Goal: Transaction & Acquisition: Book appointment/travel/reservation

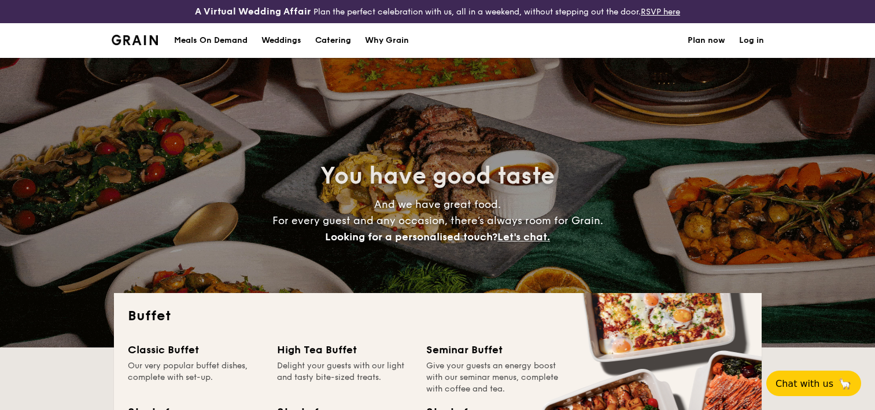
select select
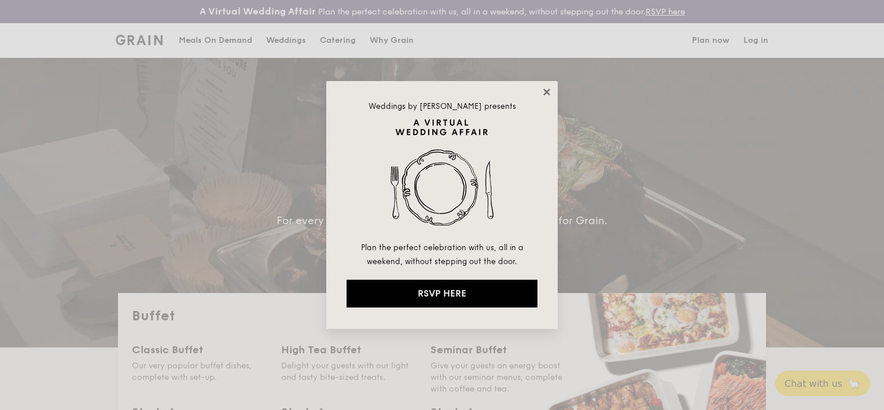
click at [548, 92] on icon at bounding box center [546, 92] width 10 height 10
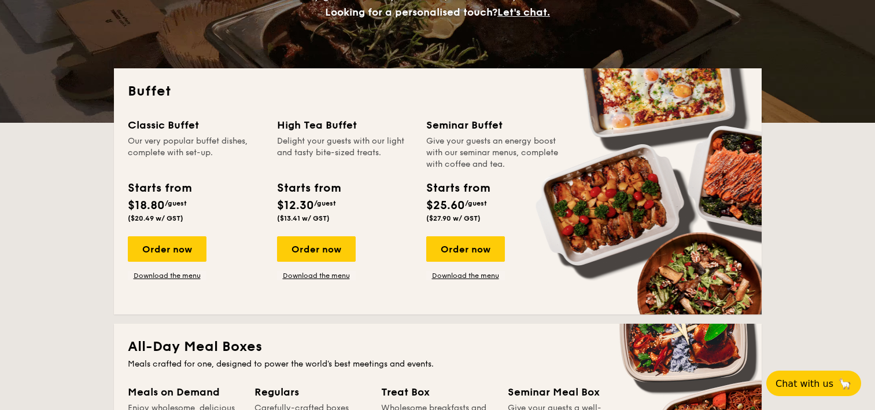
scroll to position [231, 0]
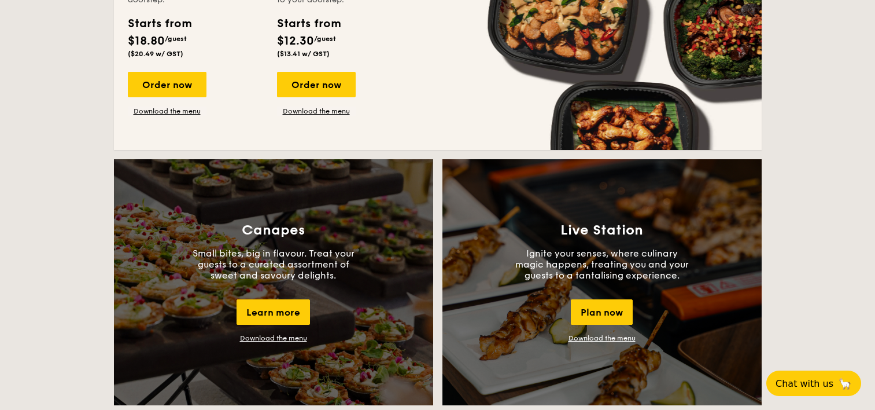
scroll to position [926, 0]
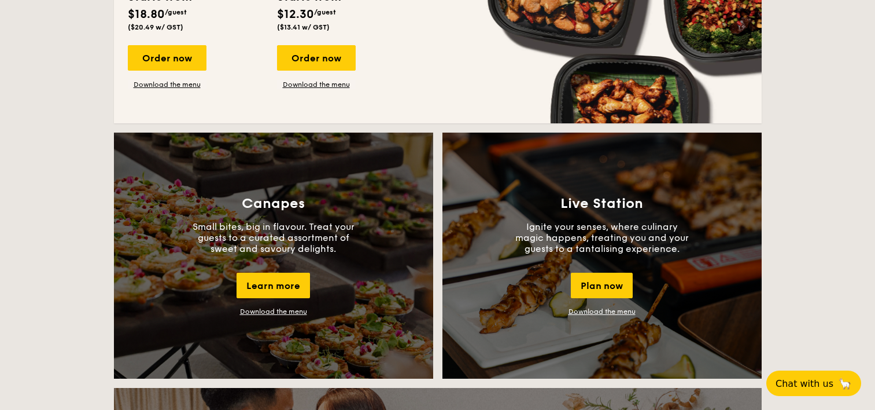
click at [595, 224] on p "Ignite your senses, where culinary magic happens, treating you and your guests …" at bounding box center [602, 237] width 174 height 33
click at [609, 282] on div "Plan now" at bounding box center [602, 284] width 62 height 25
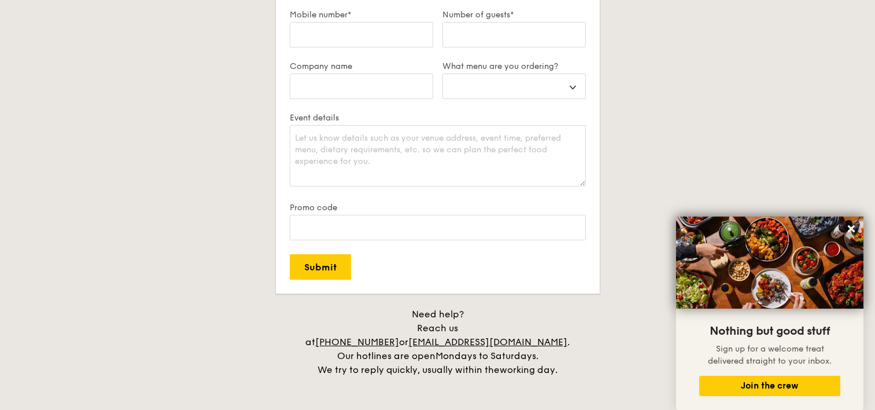
scroll to position [2008, 0]
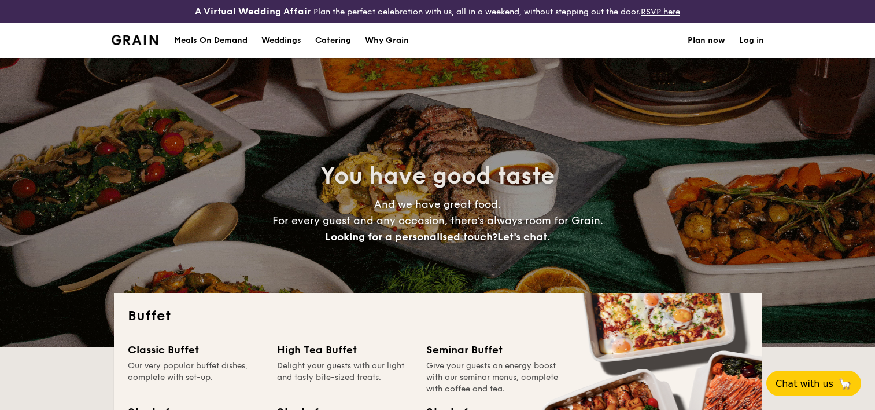
select select
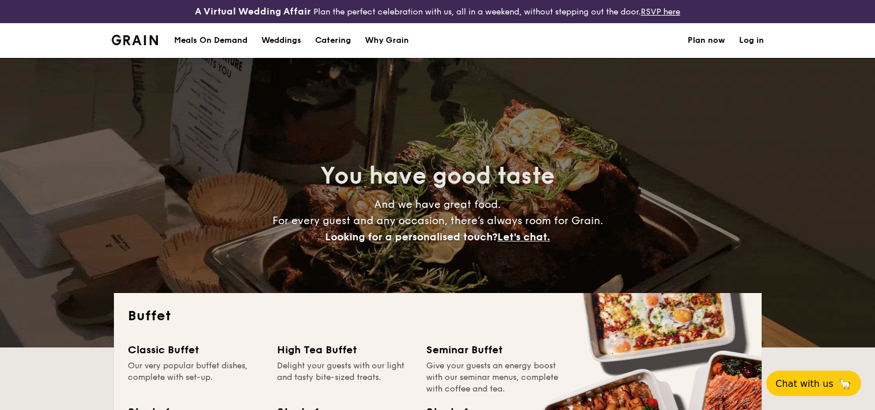
click at [30, 137] on div "You have good taste And we have great food. For every guest and any occasion, t…" at bounding box center [437, 202] width 875 height 289
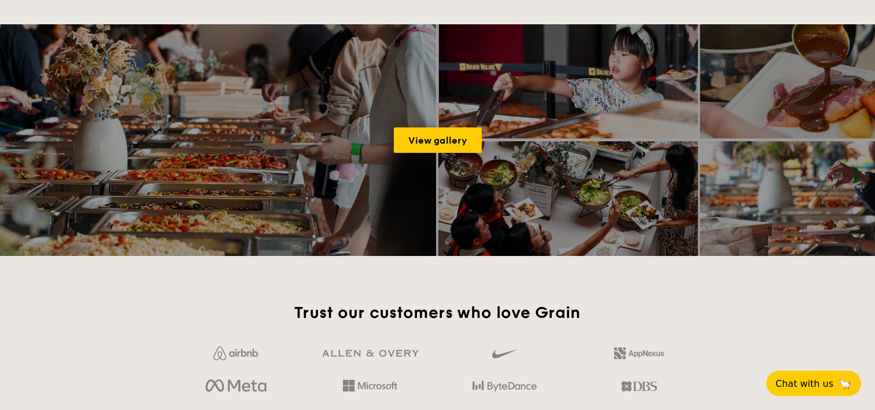
scroll to position [1851, 0]
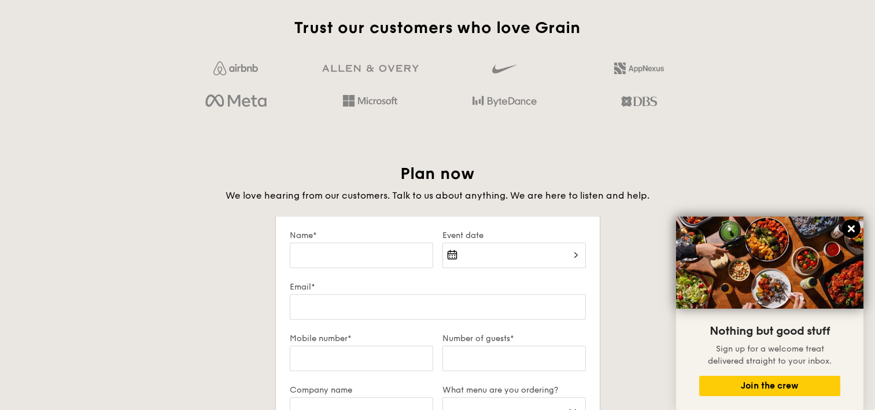
click at [851, 228] on icon at bounding box center [851, 228] width 7 height 7
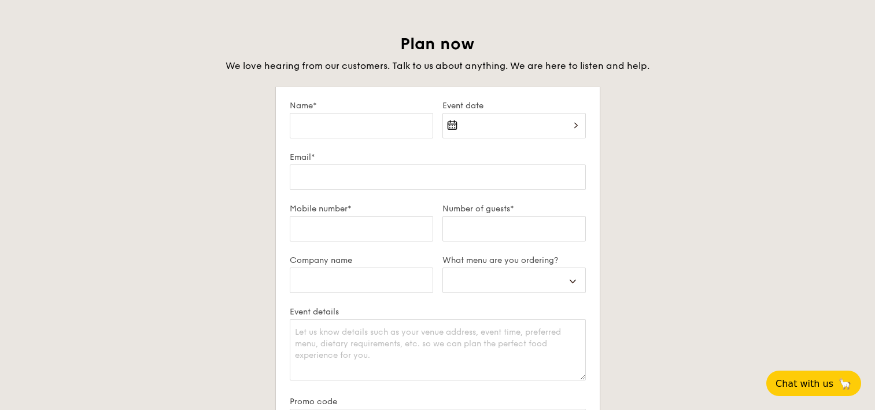
scroll to position [2198, 0]
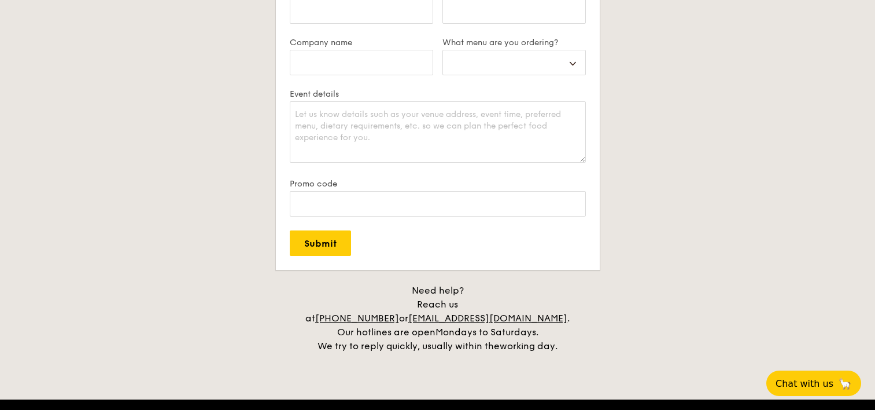
click at [122, 300] on h4 "Need help? Reach us at +65 3163 5335 or concierge@grain.com.sg . Our hotlines a…" at bounding box center [438, 317] width 648 height 69
